Goal: Task Accomplishment & Management: Use online tool/utility

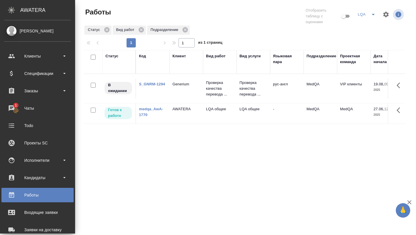
click at [13, 107] on div "Чаты" at bounding box center [37, 108] width 67 height 9
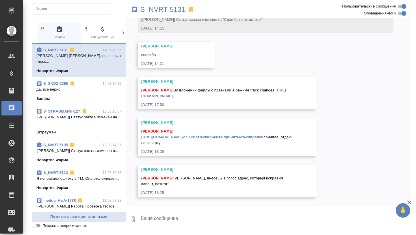
scroll to position [3611, 0]
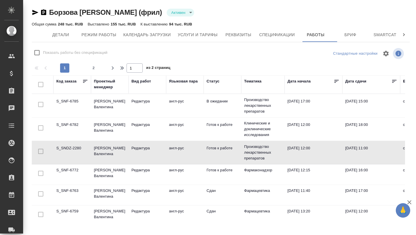
scroll to position [0, 19]
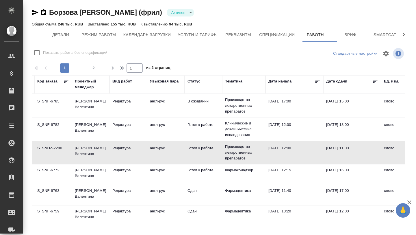
click at [377, 82] on icon at bounding box center [376, 81] width 6 height 6
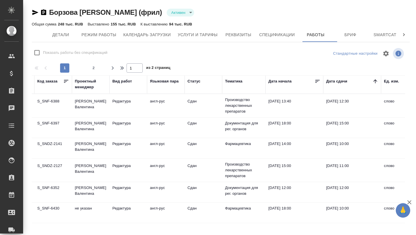
click at [377, 82] on icon at bounding box center [376, 81] width 6 height 6
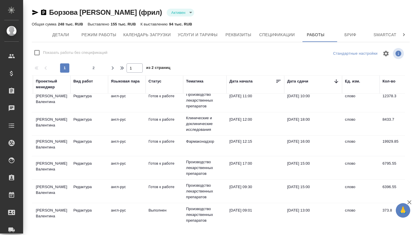
scroll to position [0, 58]
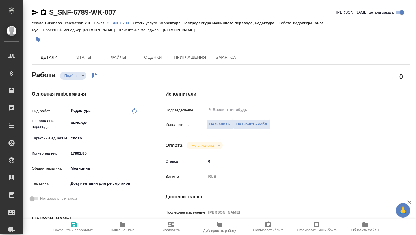
type textarea "x"
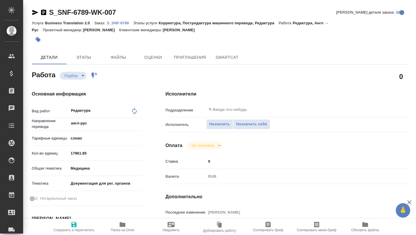
type textarea "x"
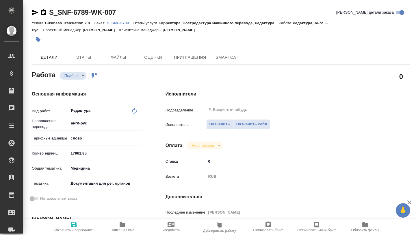
type textarea "x"
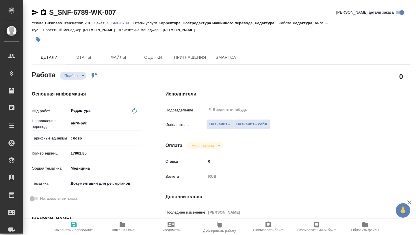
type textarea "x"
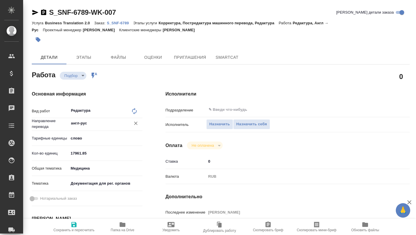
type textarea "x"
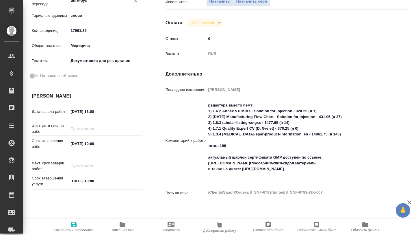
type textarea "x"
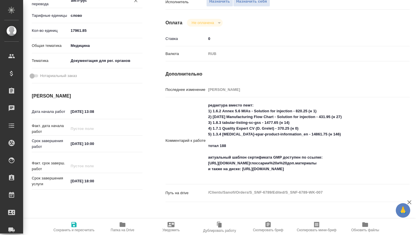
scroll to position [124, 0]
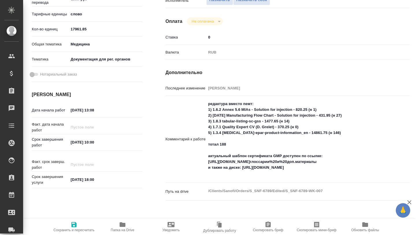
click at [124, 225] on icon "button" at bounding box center [123, 224] width 6 height 5
